Goal: Task Accomplishment & Management: Use online tool/utility

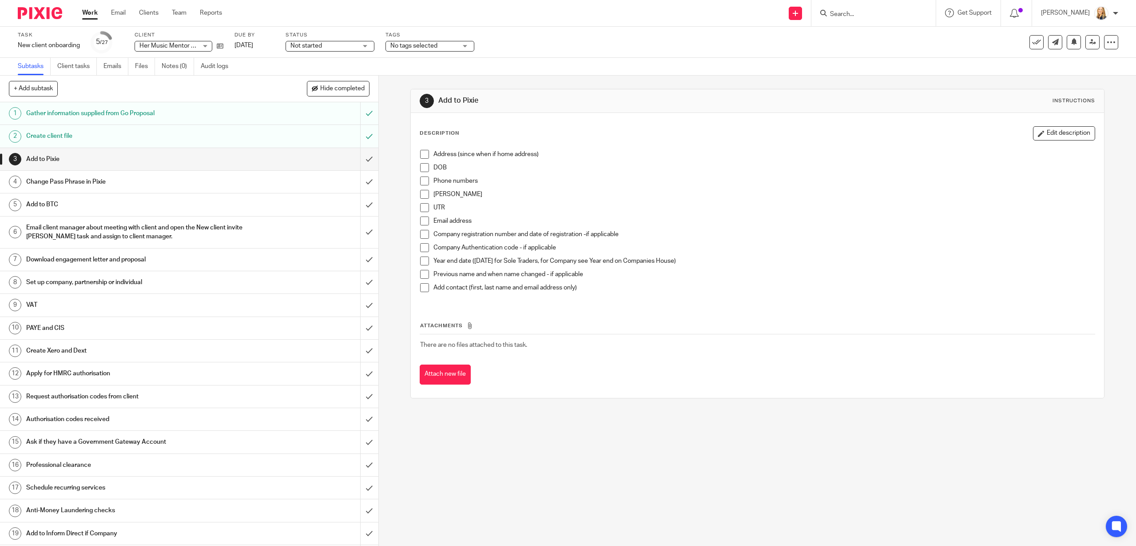
click at [880, 19] on div at bounding box center [874, 13] width 124 height 26
click at [864, 13] on input "Search" at bounding box center [869, 15] width 80 height 8
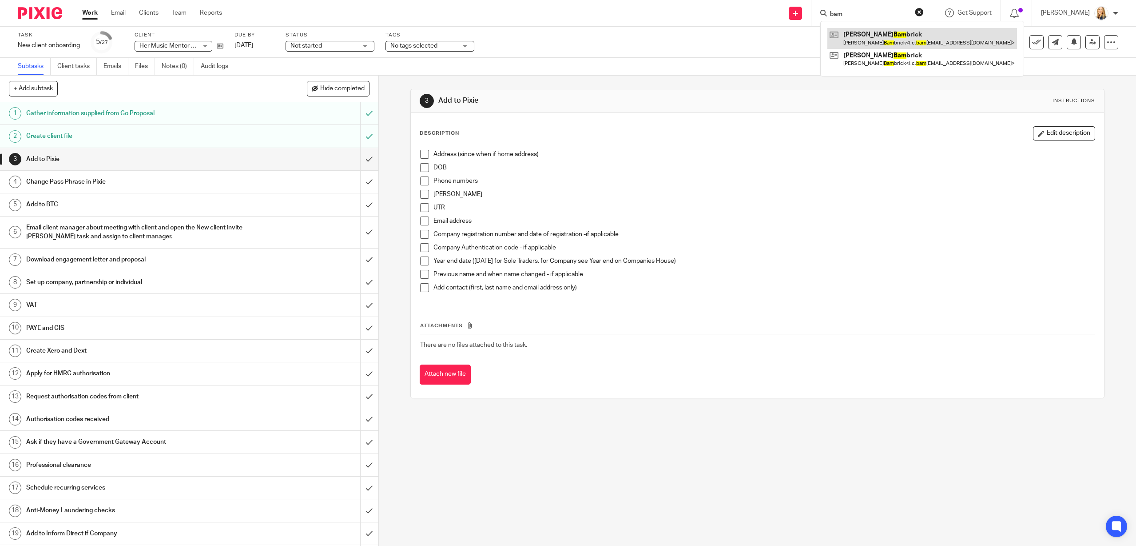
type input "bam"
click at [920, 41] on link at bounding box center [923, 38] width 190 height 20
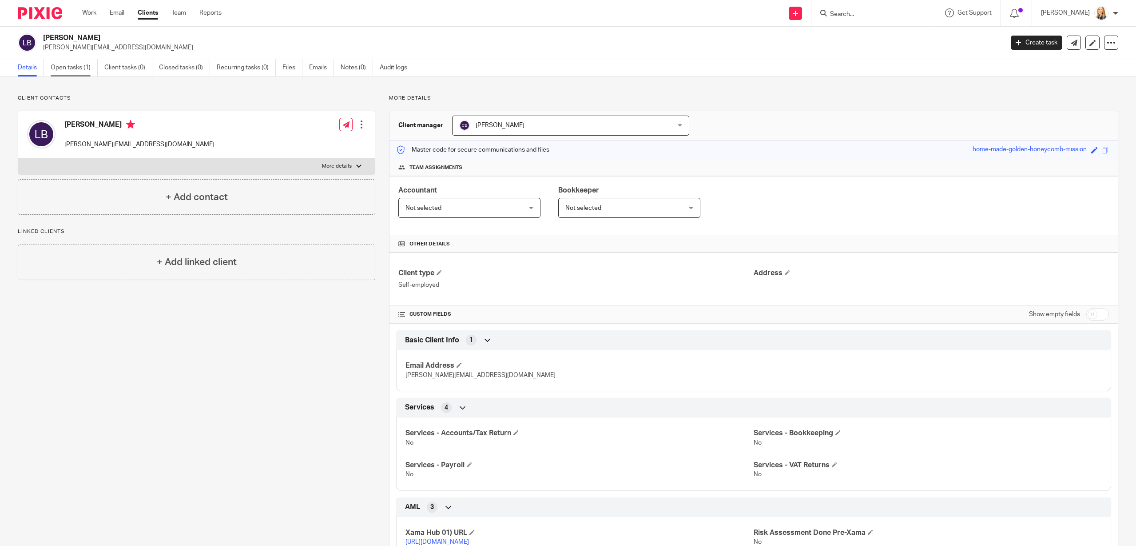
click at [76, 65] on link "Open tasks (1)" at bounding box center [74, 67] width 47 height 17
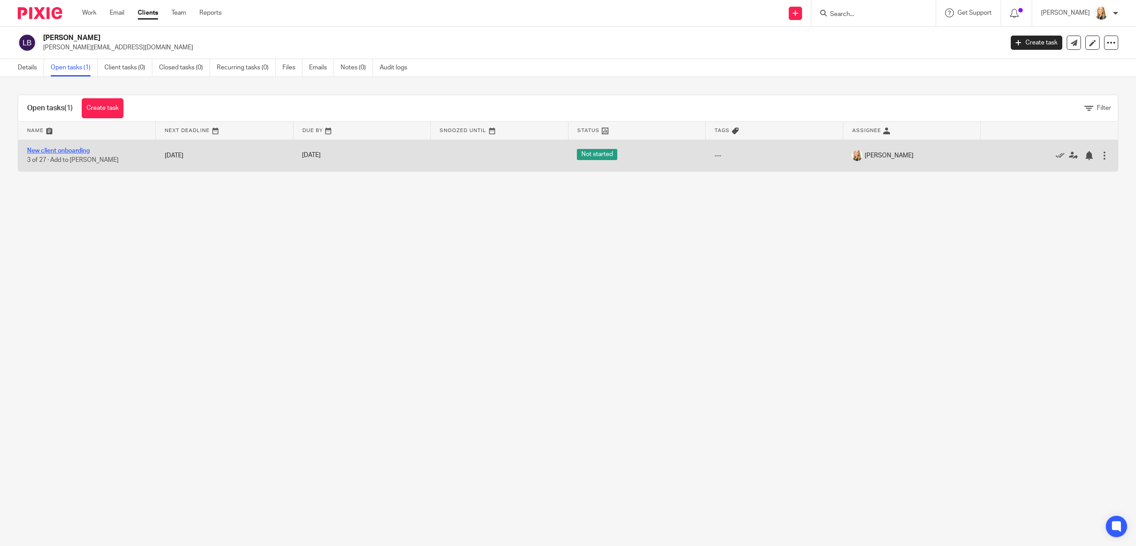
click at [46, 149] on link "New client onboarding" at bounding box center [58, 150] width 63 height 6
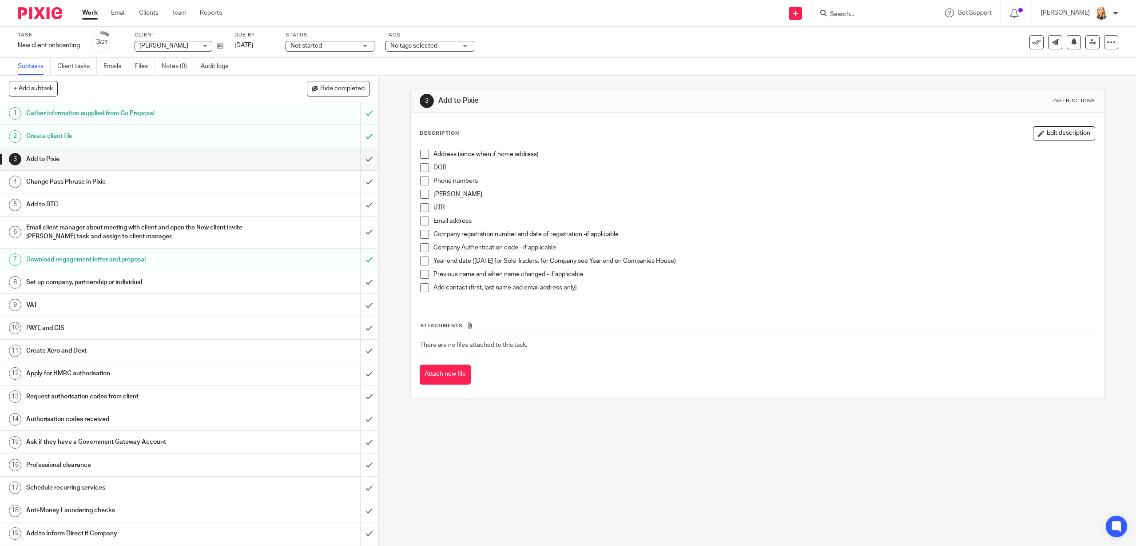
click at [72, 376] on h1 "Apply for HMRC authorisation" at bounding box center [134, 372] width 217 height 13
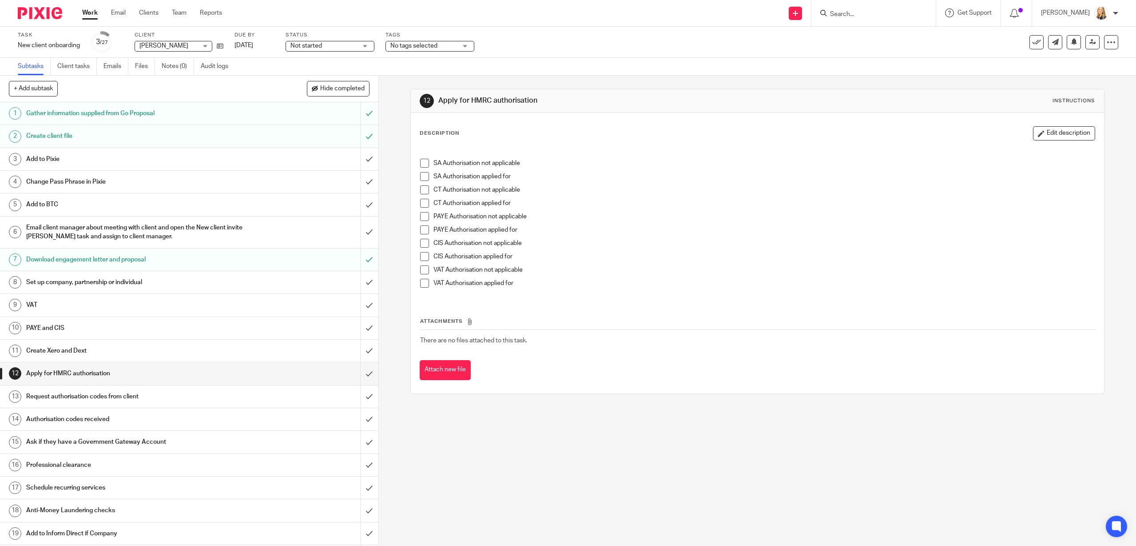
click at [424, 179] on span at bounding box center [424, 176] width 9 height 9
click at [369, 372] on input "submit" at bounding box center [189, 373] width 378 height 22
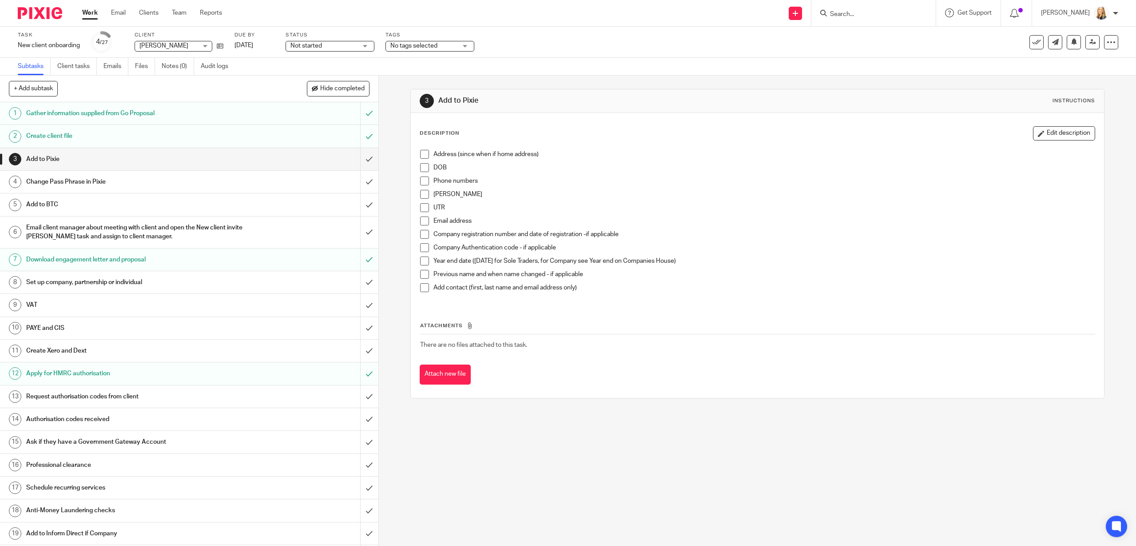
click at [847, 14] on input "Search" at bounding box center [869, 15] width 80 height 8
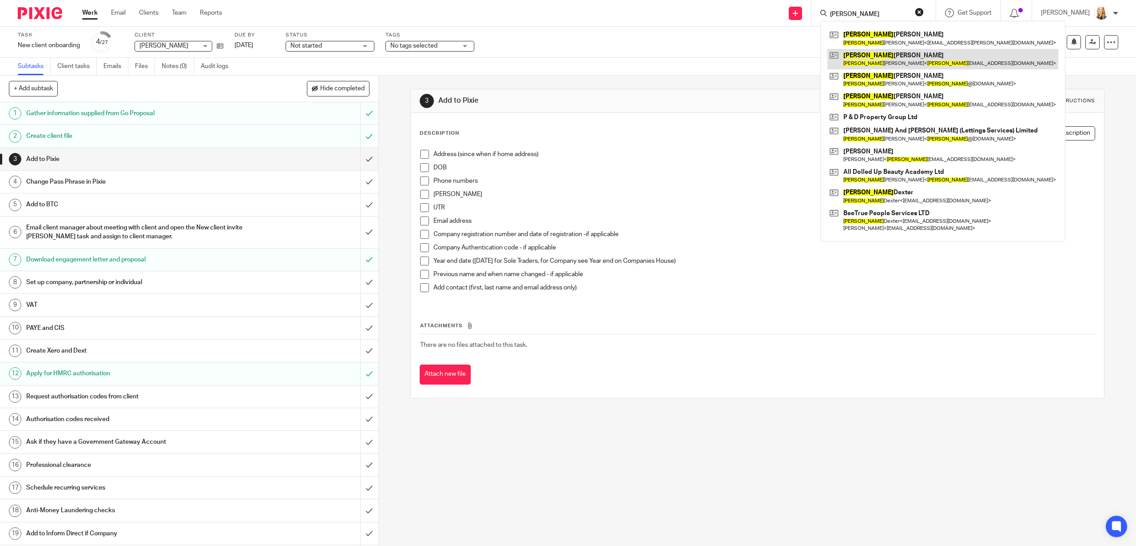
type input "tracey"
click at [868, 63] on link at bounding box center [943, 59] width 231 height 20
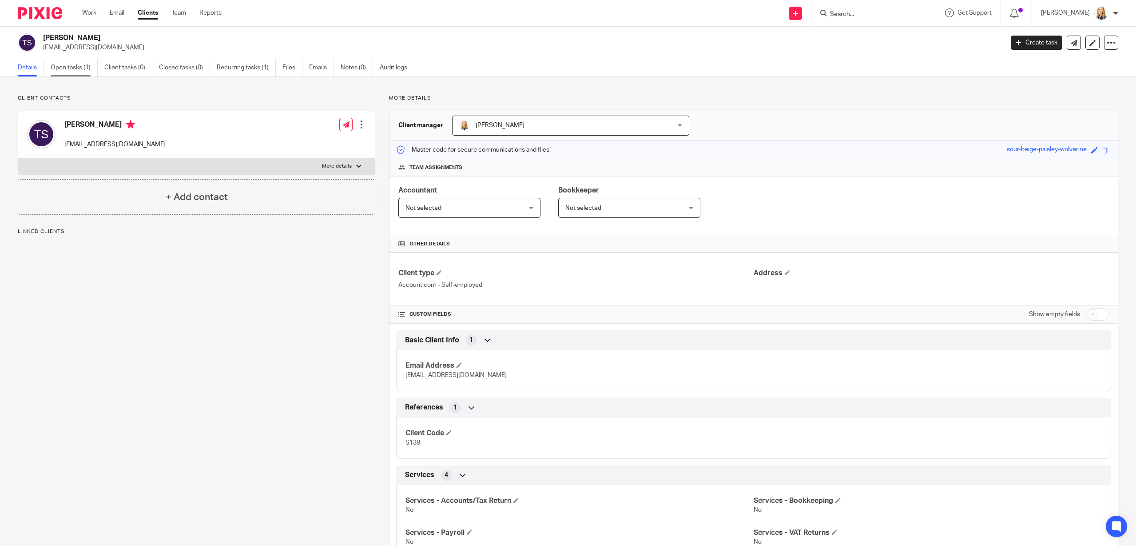
click at [72, 67] on link "Open tasks (1)" at bounding box center [74, 67] width 47 height 17
